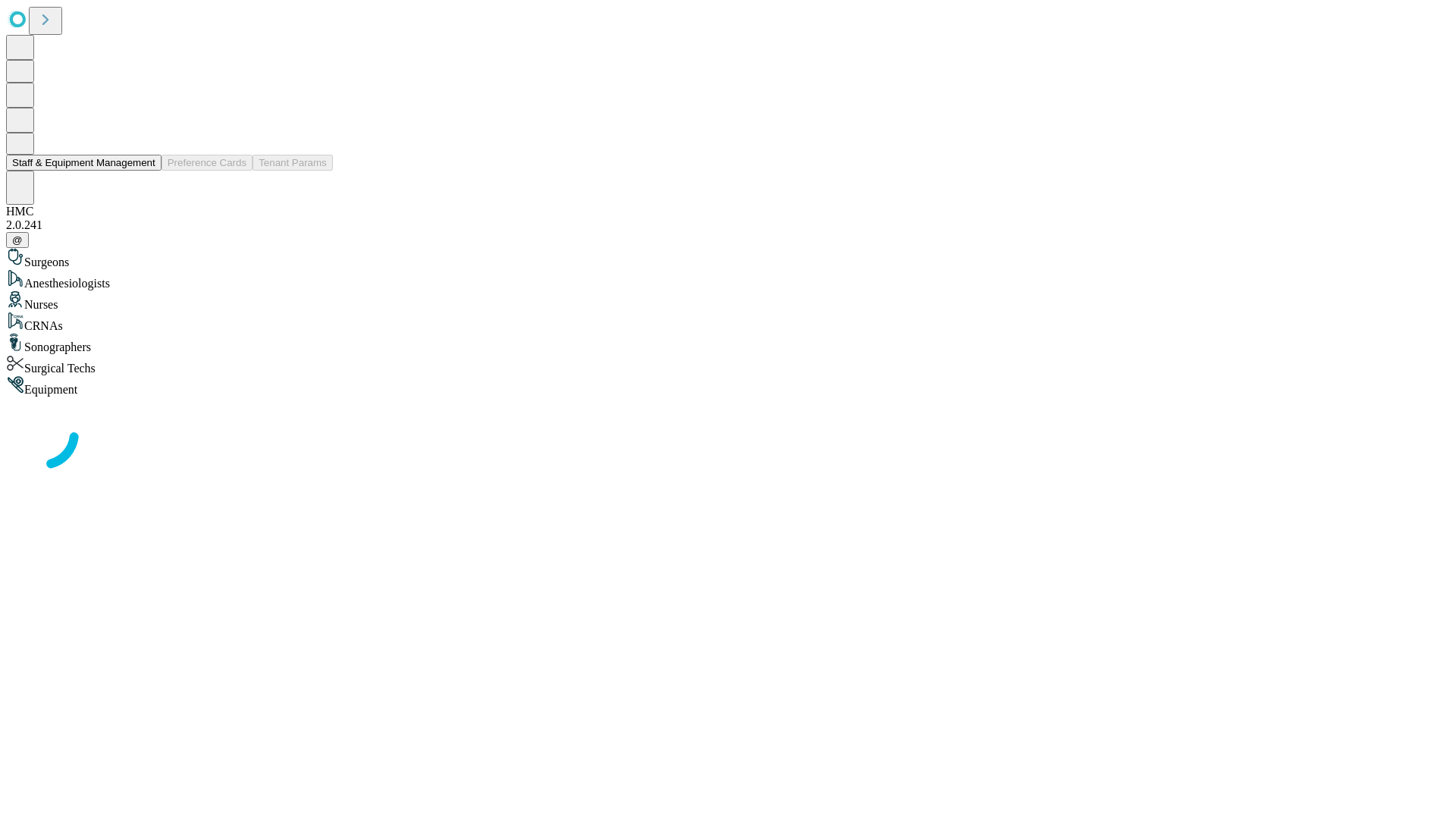
click at [145, 171] on button "Staff & Equipment Management" at bounding box center [84, 163] width 156 height 16
